Goal: Task Accomplishment & Management: Manage account settings

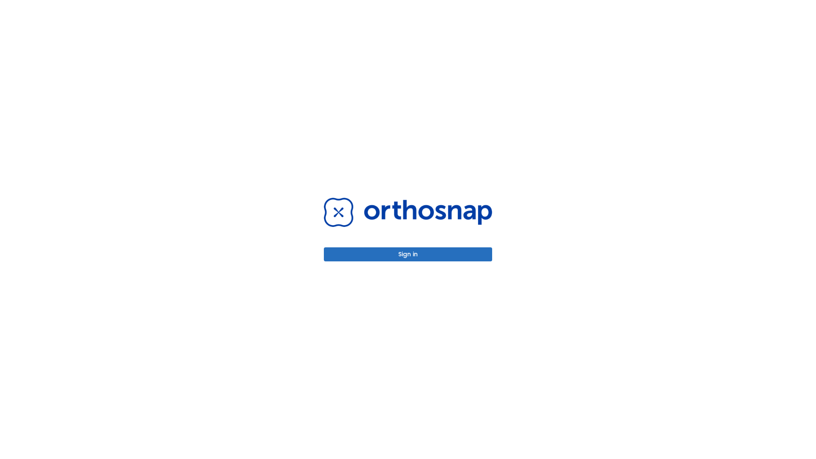
click at [408, 254] on button "Sign in" at bounding box center [408, 254] width 168 height 14
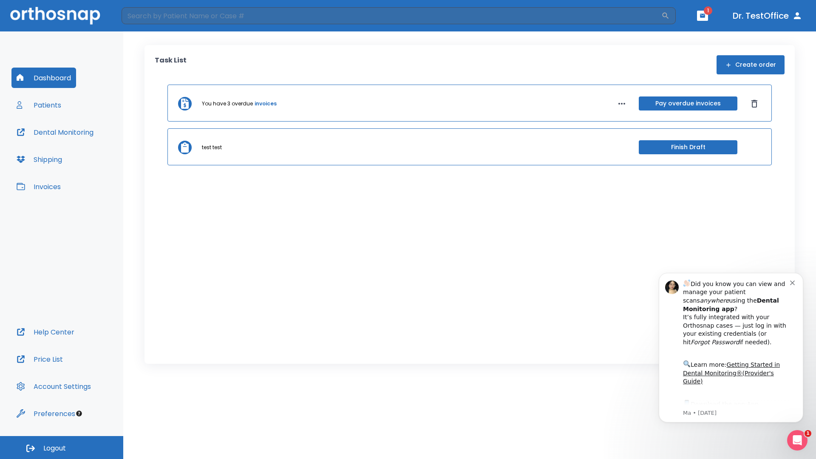
click at [62, 448] on span "Logout" at bounding box center [54, 448] width 23 height 9
